Goal: Task Accomplishment & Management: Manage account settings

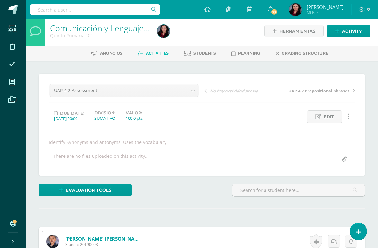
click at [14, 80] on icon at bounding box center [12, 82] width 6 height 6
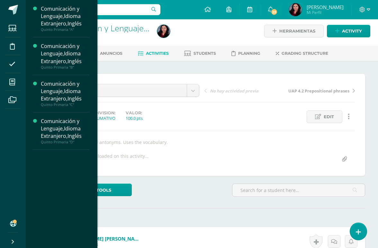
click at [72, 23] on div "Comunicación y Lenguaje,Idioma Extranjero,Inglés" at bounding box center [65, 16] width 49 height 22
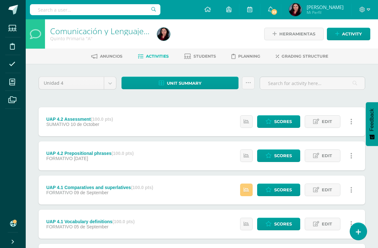
click at [278, 123] on span "Scores" at bounding box center [284, 122] width 18 height 12
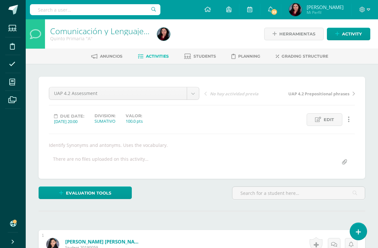
click at [17, 80] on span at bounding box center [12, 82] width 14 height 14
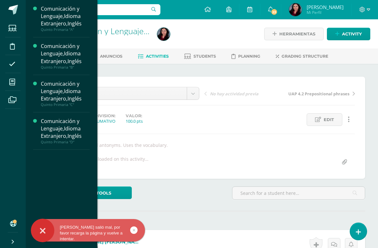
click at [13, 81] on icon at bounding box center [12, 82] width 6 height 6
click at [73, 131] on div "Comunicación y Lenguaje,Idioma Extranjero,Inglés" at bounding box center [65, 128] width 49 height 22
click at [72, 129] on div "Comunicación y Lenguaje,Idioma Extranjero,Inglés" at bounding box center [65, 128] width 49 height 22
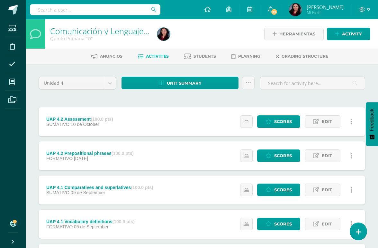
click at [283, 123] on span "Scores" at bounding box center [284, 122] width 18 height 12
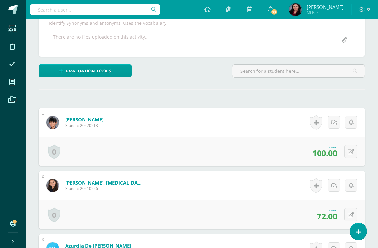
scroll to position [122, 0]
